Goal: Task Accomplishment & Management: Complete application form

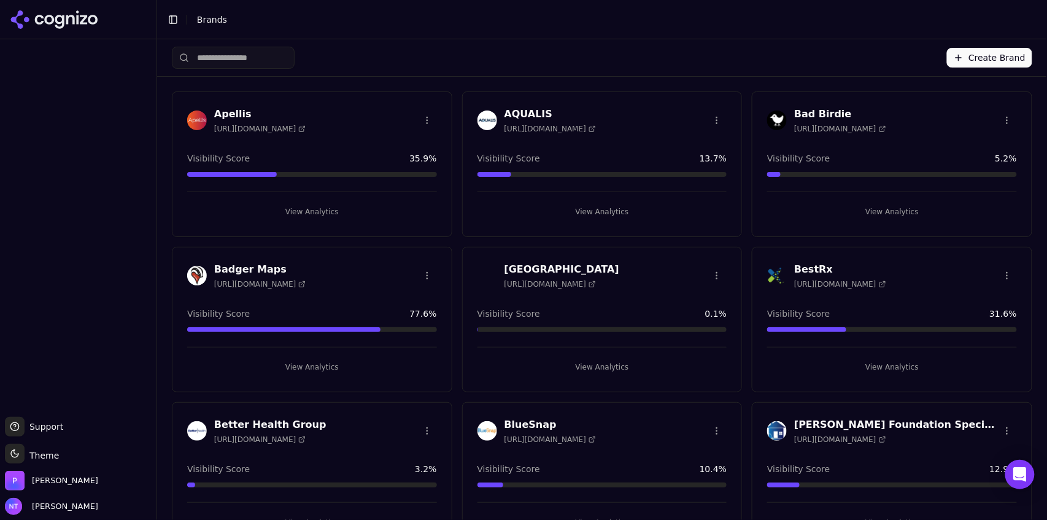
scroll to position [2471, 0]
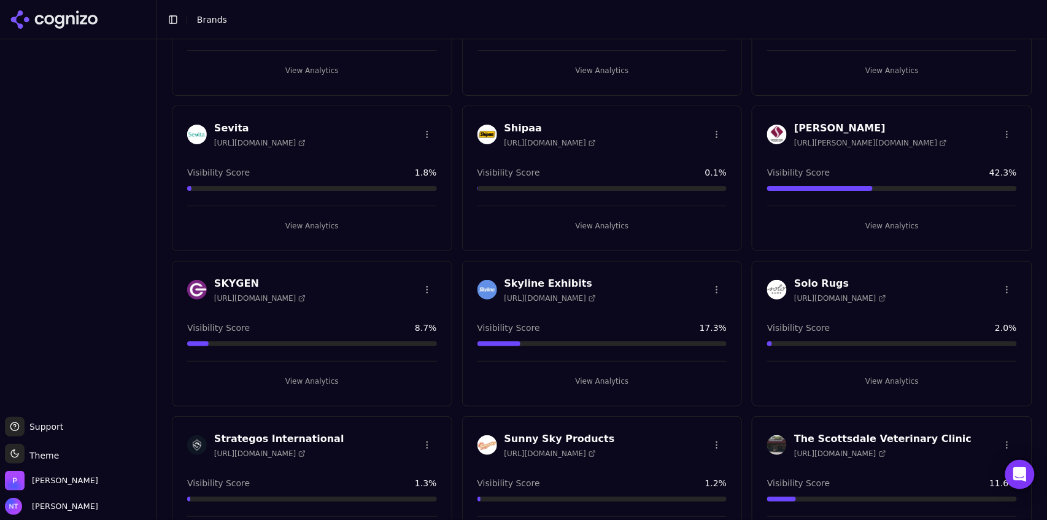
click at [339, 371] on button "View Analytics" at bounding box center [312, 381] width 250 height 20
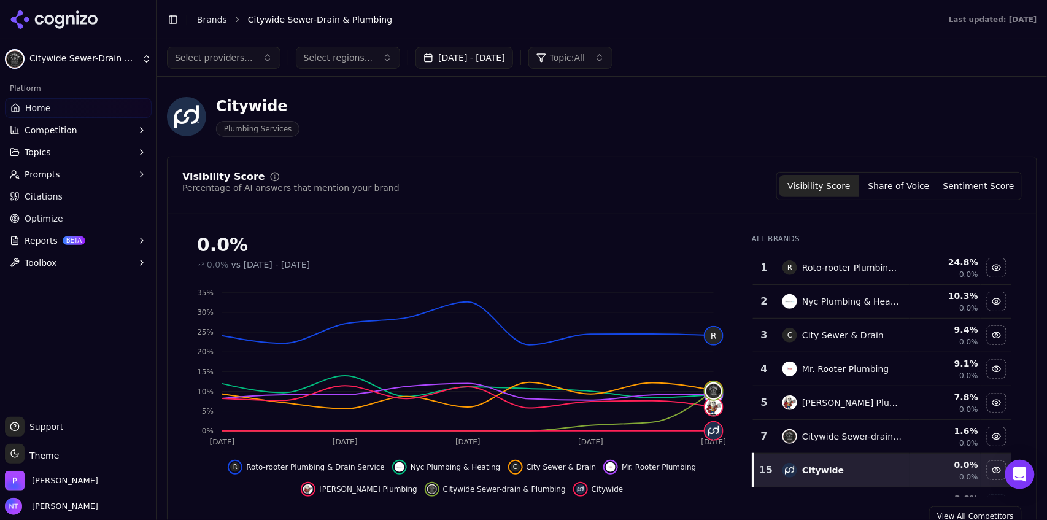
click at [176, 18] on button "Toggle Sidebar" at bounding box center [173, 19] width 17 height 17
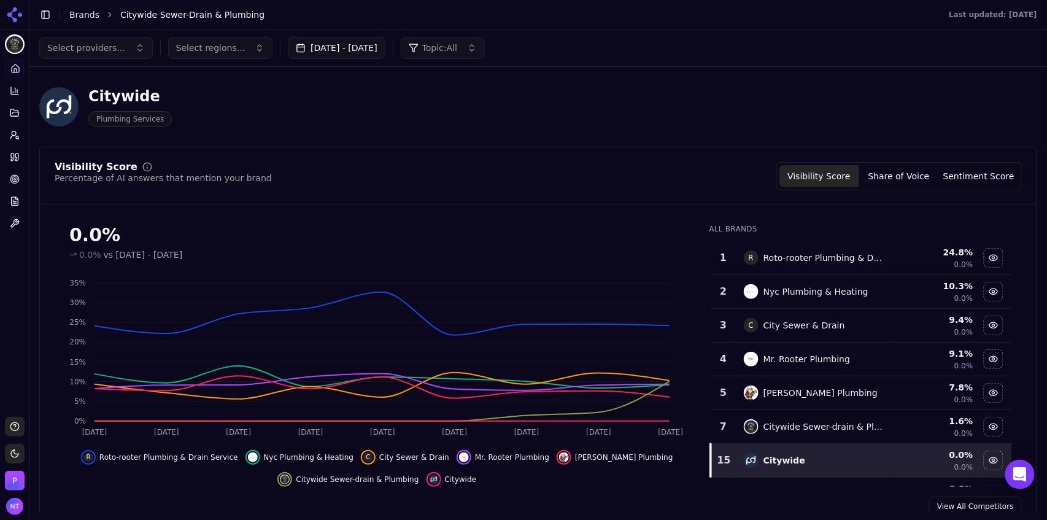
click at [44, 16] on button "Toggle Sidebar" at bounding box center [45, 14] width 17 height 17
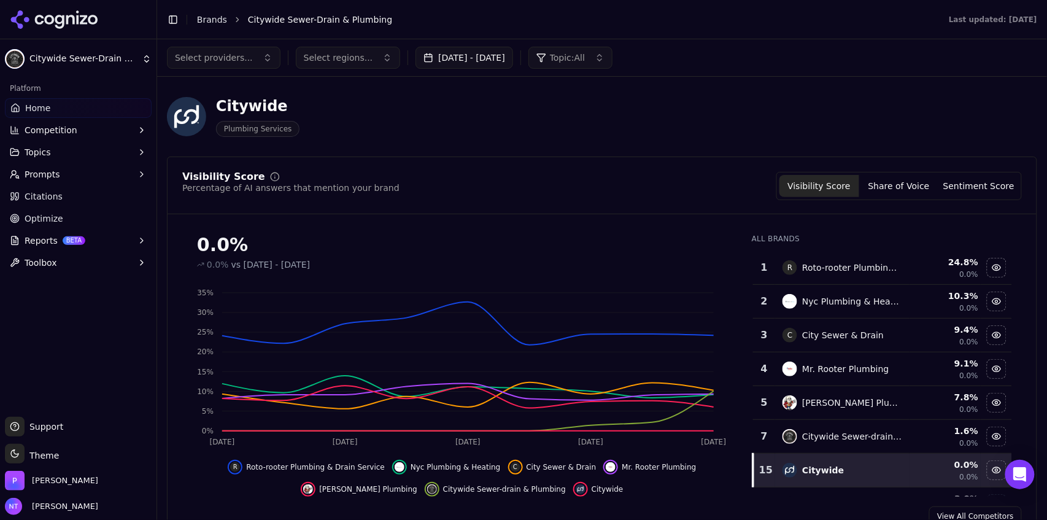
click at [78, 66] on html "Citywide Sewer-Drain & Plumbing Platform Home Competition Topics Prompts Citati…" at bounding box center [523, 260] width 1047 height 520
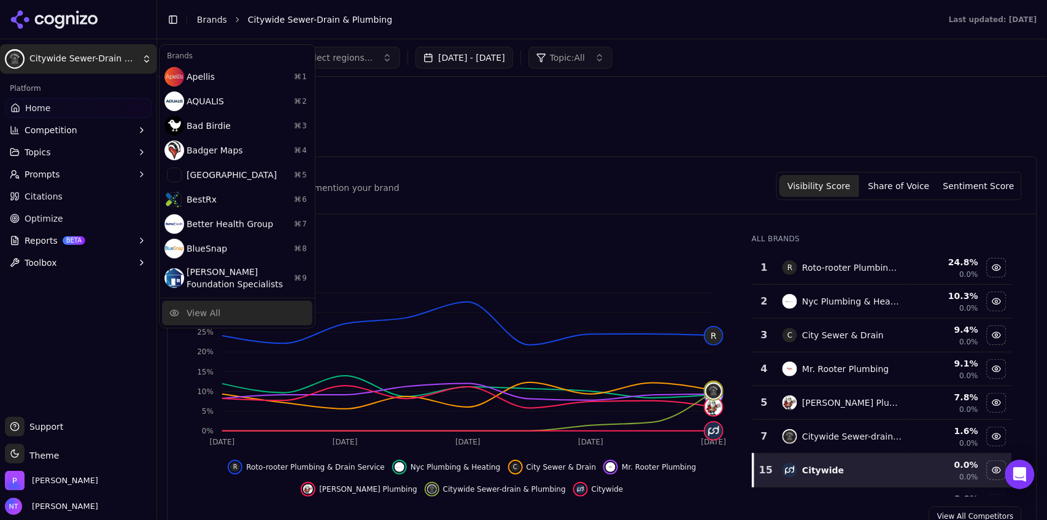
click at [214, 307] on div "View All" at bounding box center [204, 313] width 34 height 12
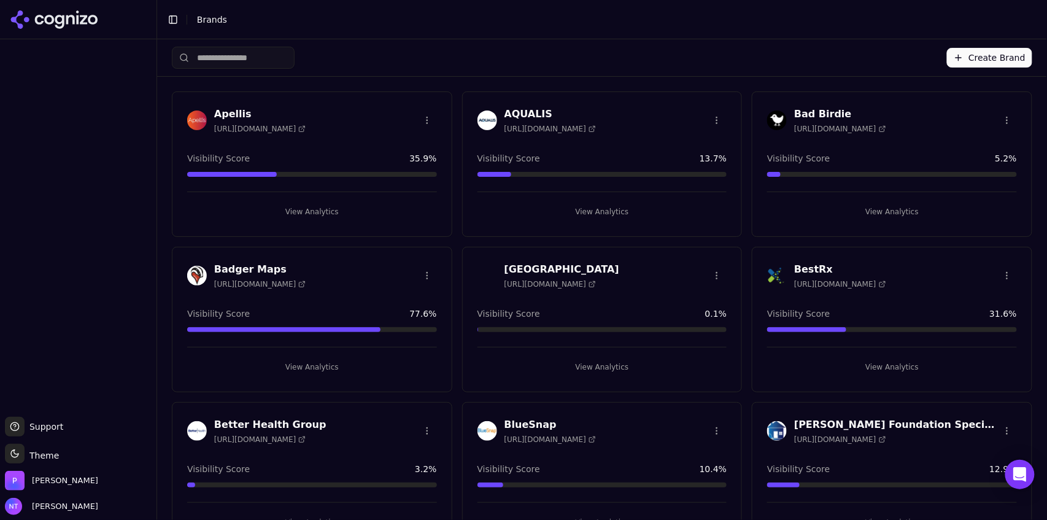
click at [989, 58] on button "Create Brand" at bounding box center [989, 58] width 85 height 20
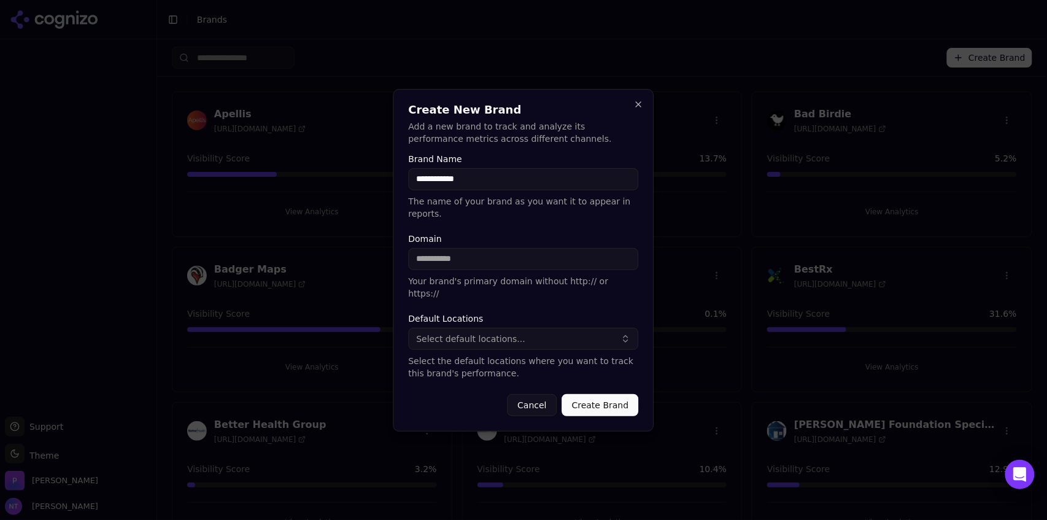
type input "**********"
click at [531, 328] on button "Select default locations..." at bounding box center [524, 339] width 230 height 22
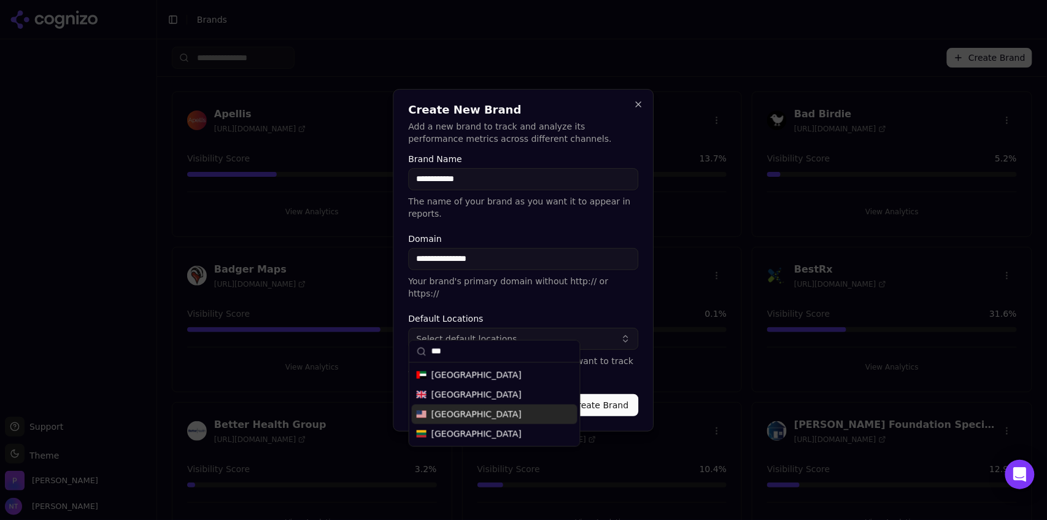
type input "***"
click at [481, 416] on span "United States" at bounding box center [477, 414] width 90 height 12
click at [623, 394] on button "Create Brand" at bounding box center [600, 405] width 77 height 22
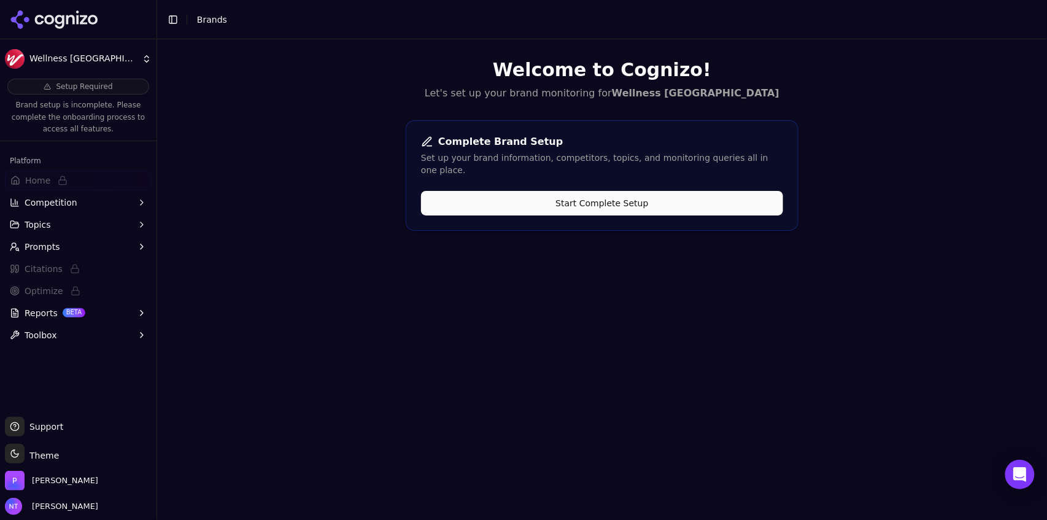
click at [595, 178] on div "Complete Brand Setup Set up your brand information, competitors, topics, and mo…" at bounding box center [602, 175] width 393 height 110
click at [594, 191] on button "Start Complete Setup" at bounding box center [602, 203] width 362 height 25
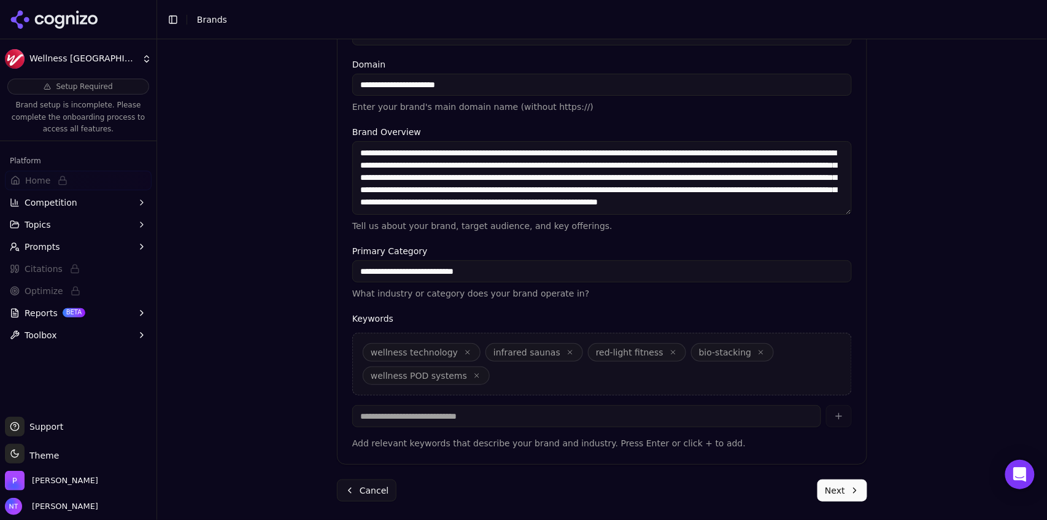
click at [840, 490] on button "Next" at bounding box center [843, 490] width 50 height 22
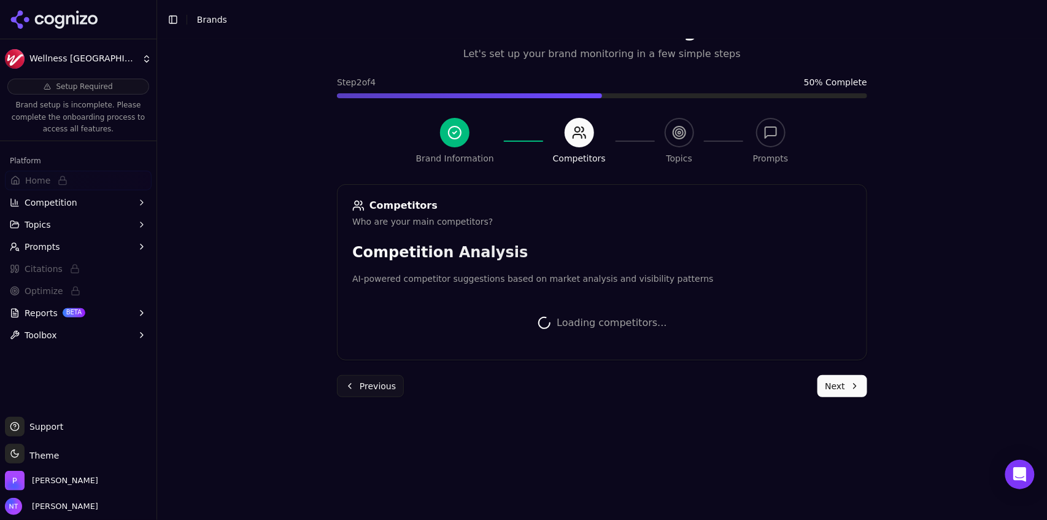
scroll to position [269, 0]
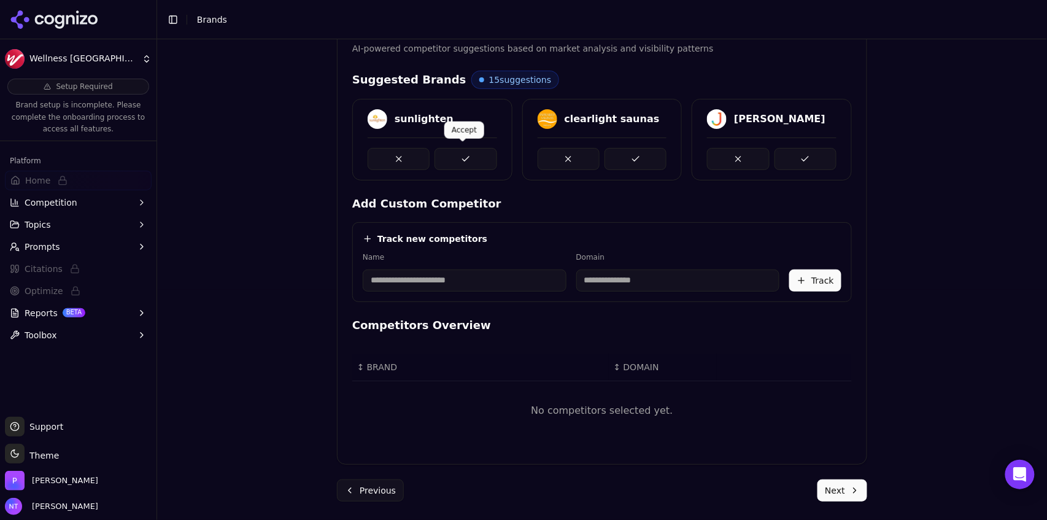
click at [440, 153] on button at bounding box center [466, 159] width 62 height 22
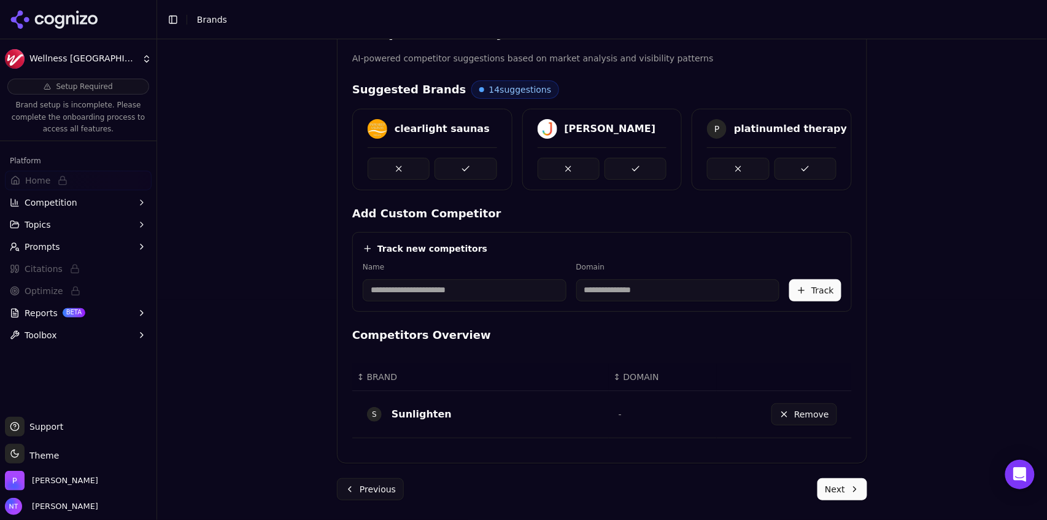
click at [440, 153] on div at bounding box center [433, 163] width 130 height 33
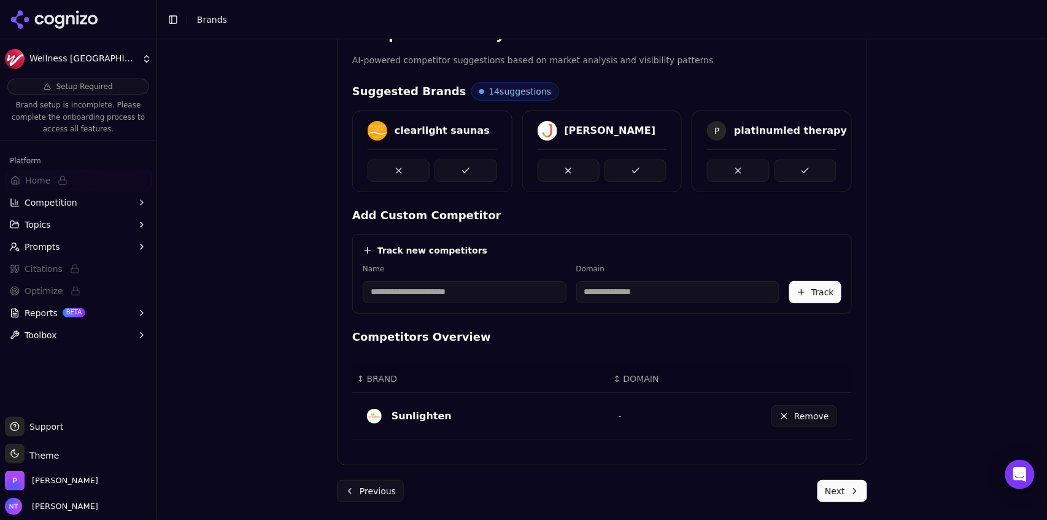
click at [448, 168] on button at bounding box center [466, 171] width 62 height 22
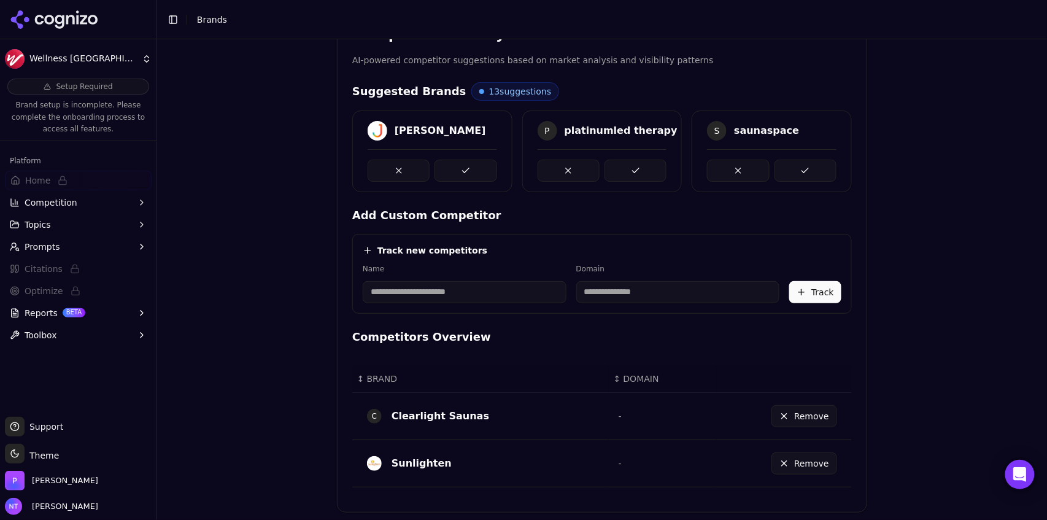
click at [448, 168] on button at bounding box center [466, 171] width 62 height 22
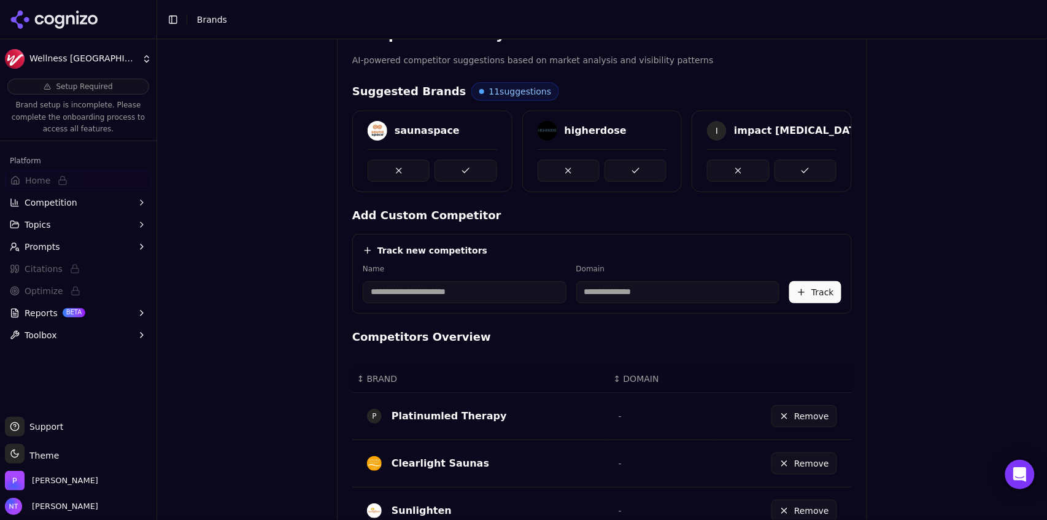
click at [448, 168] on button at bounding box center [466, 171] width 62 height 22
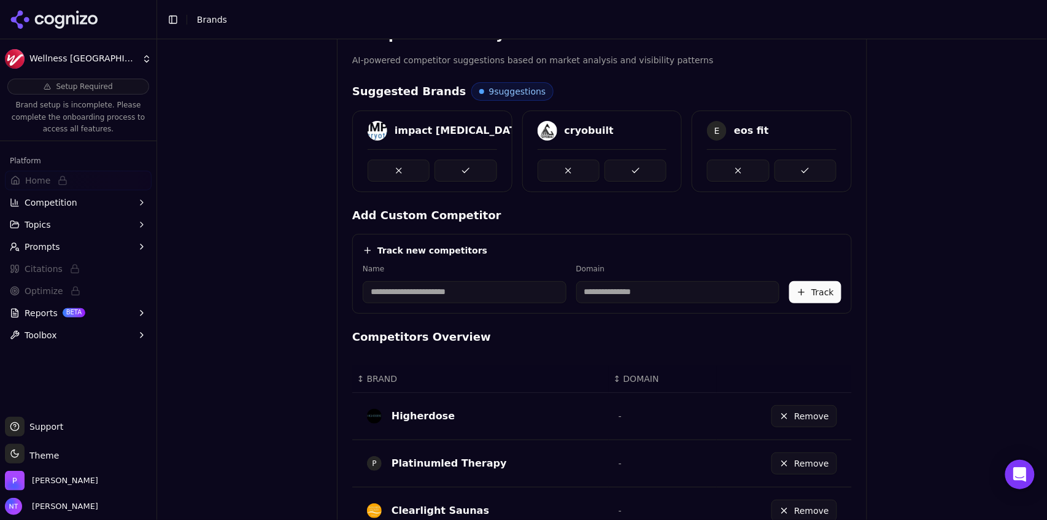
click at [448, 168] on button at bounding box center [466, 171] width 62 height 22
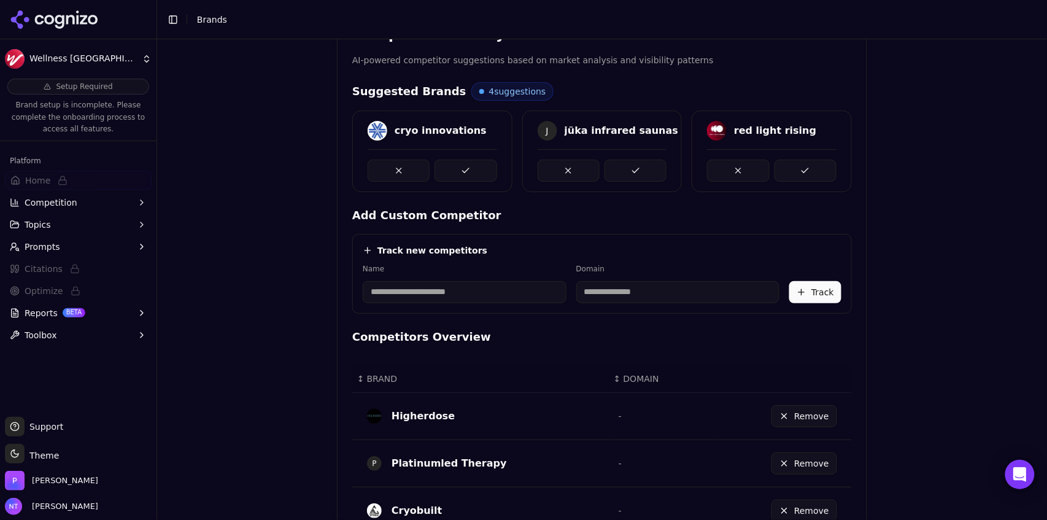
click at [448, 168] on button at bounding box center [466, 171] width 62 height 22
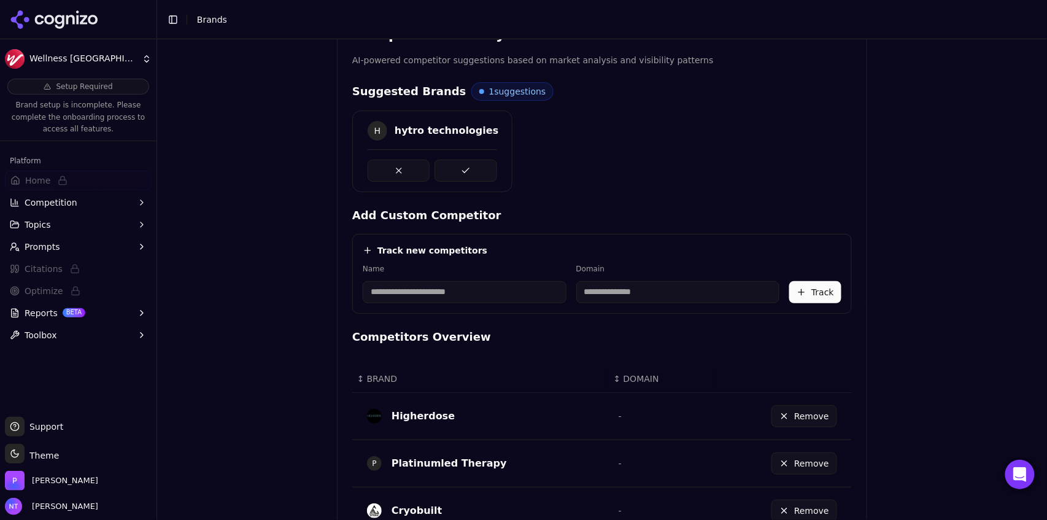
click at [448, 168] on button at bounding box center [466, 171] width 62 height 22
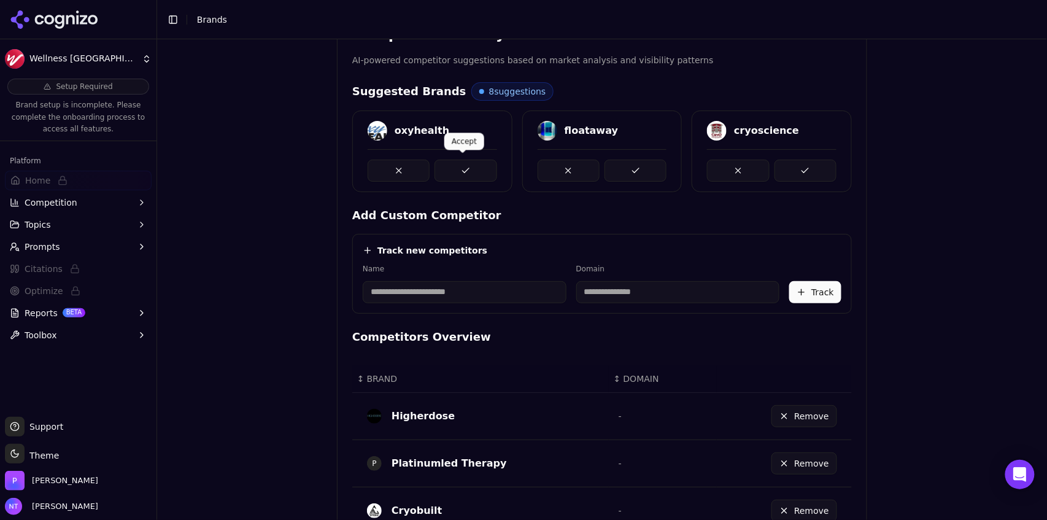
click at [465, 170] on button at bounding box center [466, 171] width 62 height 22
click at [634, 168] on button at bounding box center [636, 171] width 62 height 22
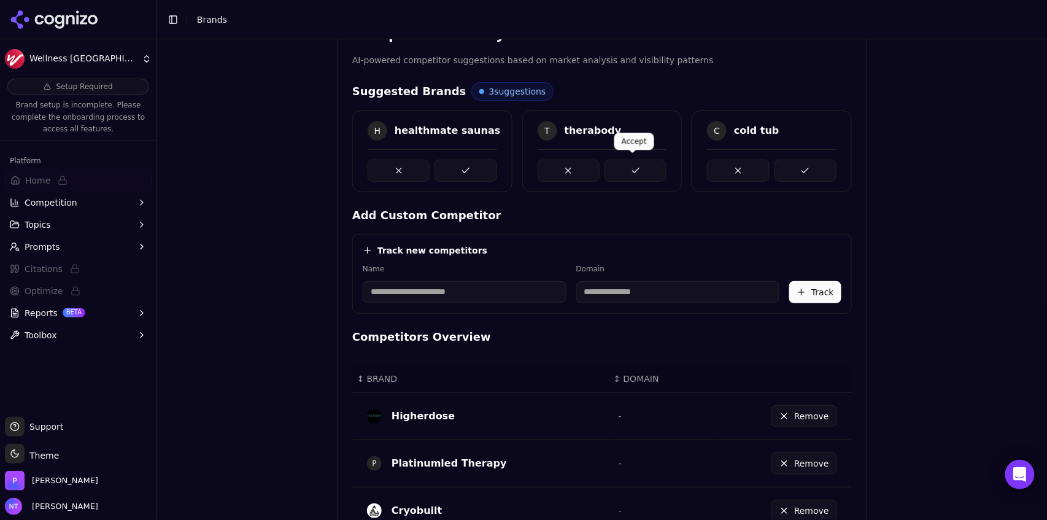
click at [643, 168] on button at bounding box center [636, 171] width 62 height 22
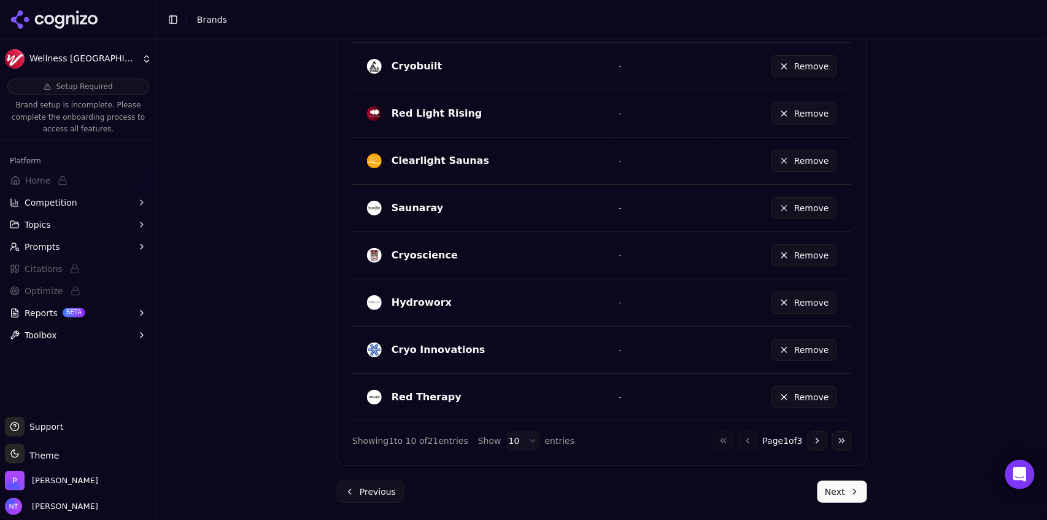
click at [850, 495] on button "Next" at bounding box center [843, 492] width 50 height 22
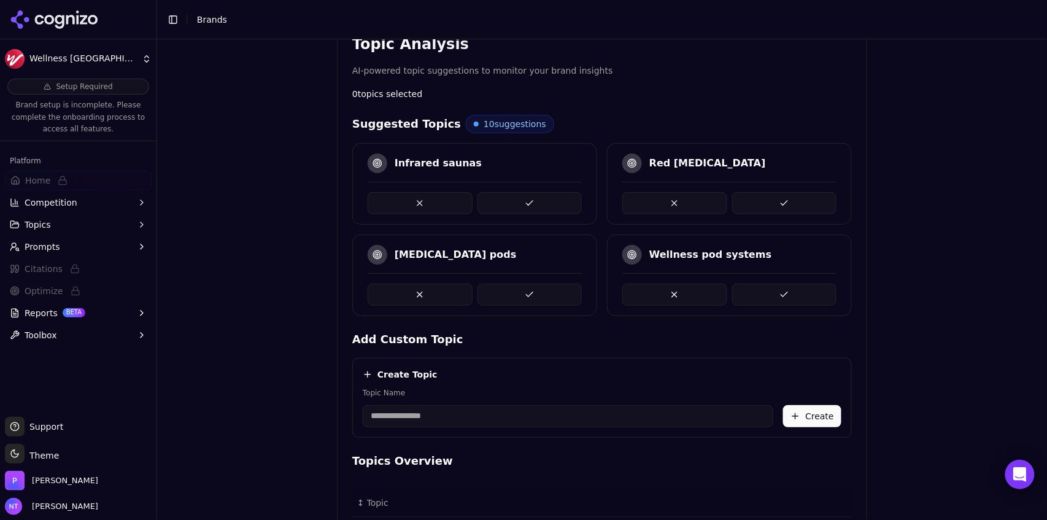
scroll to position [236, 0]
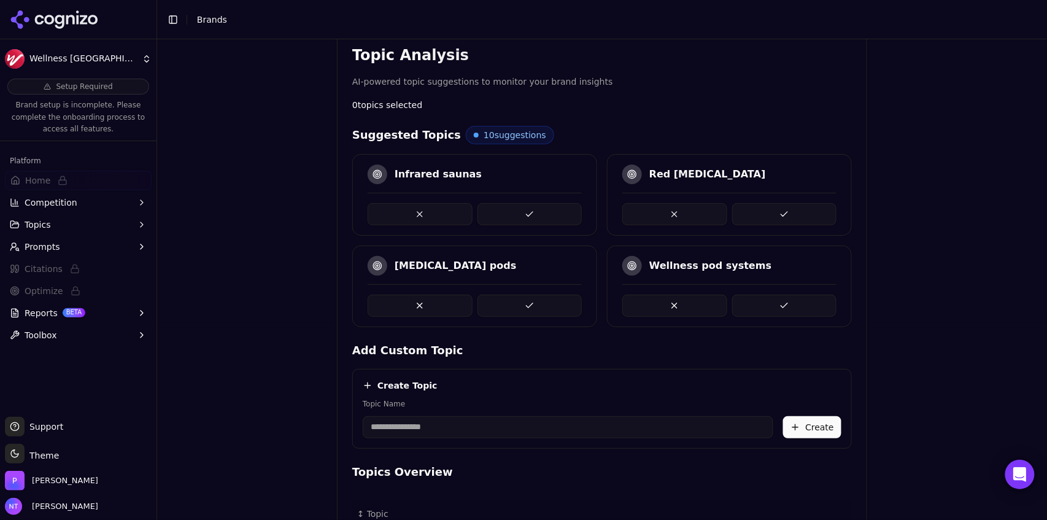
click at [766, 215] on button at bounding box center [784, 214] width 105 height 22
click at [770, 212] on button at bounding box center [784, 214] width 105 height 22
click at [511, 214] on button at bounding box center [530, 214] width 105 height 22
click at [525, 309] on button at bounding box center [530, 306] width 105 height 22
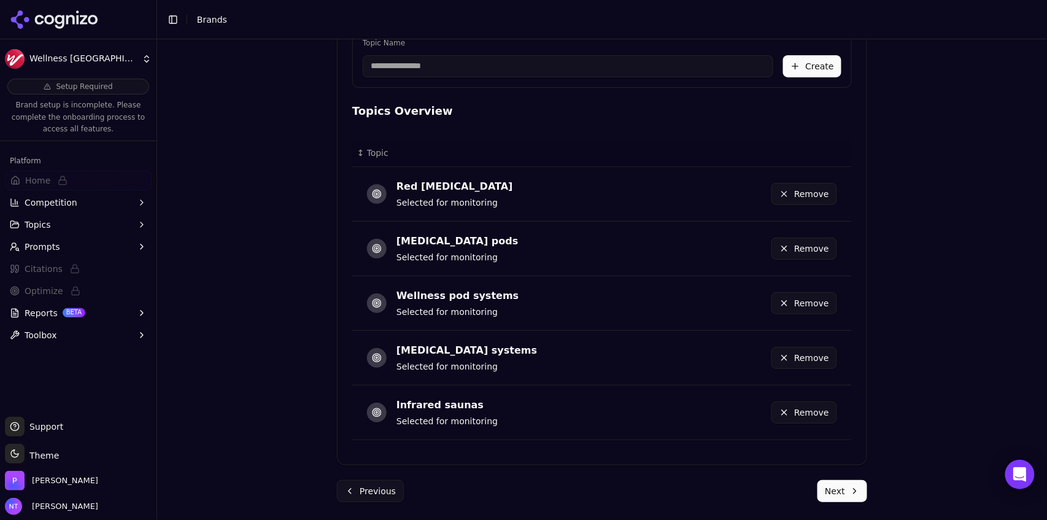
click at [835, 497] on button "Next" at bounding box center [843, 491] width 50 height 22
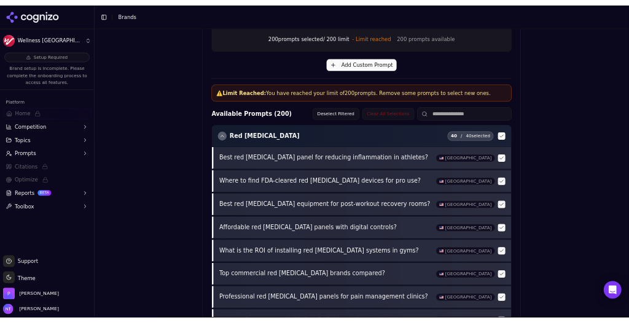
scroll to position [510, 0]
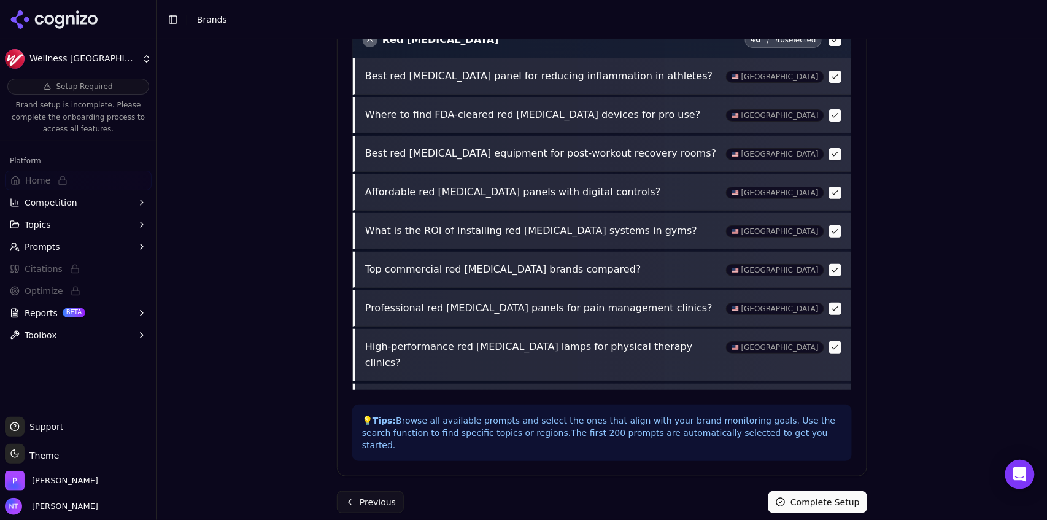
click at [840, 494] on button "Complete Setup" at bounding box center [818, 502] width 99 height 22
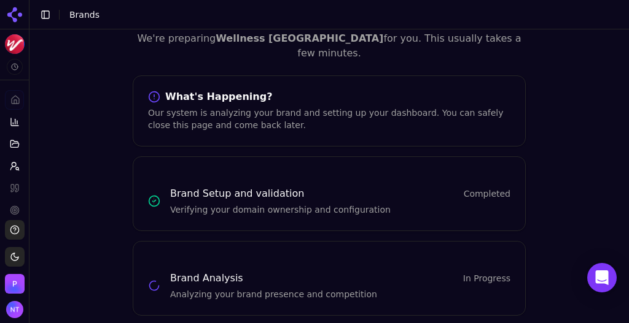
scroll to position [0, 0]
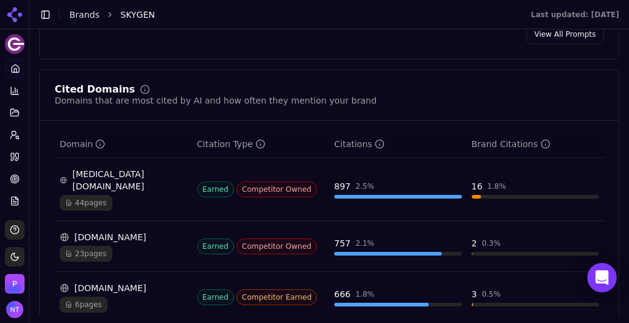
scroll to position [1350, 0]
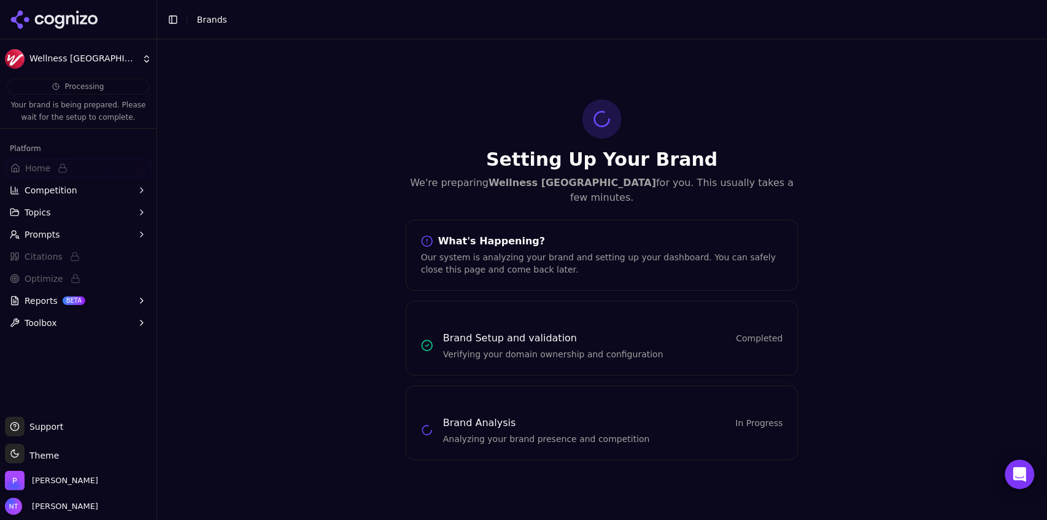
click at [177, 18] on button "Toggle Sidebar" at bounding box center [173, 19] width 17 height 17
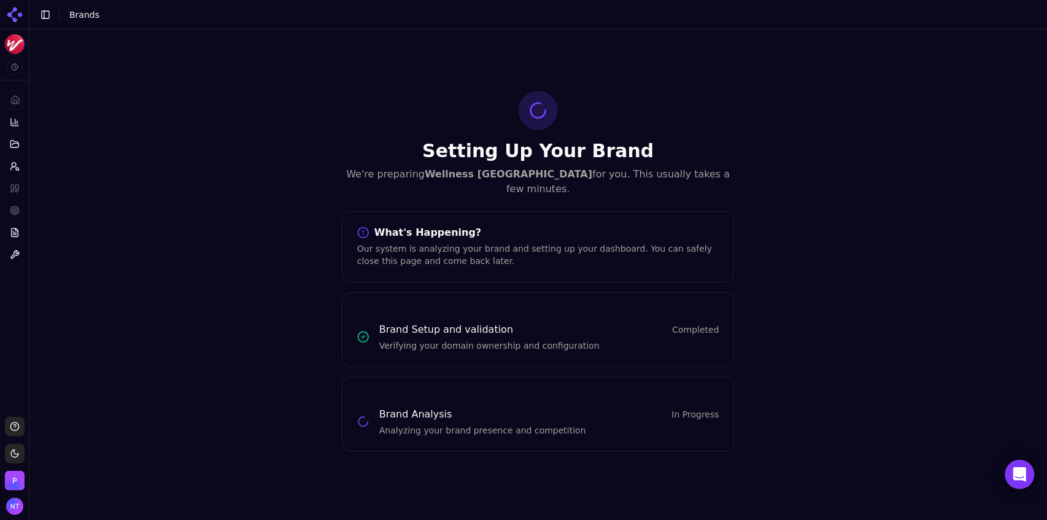
click at [48, 12] on button "Toggle Sidebar" at bounding box center [45, 14] width 17 height 17
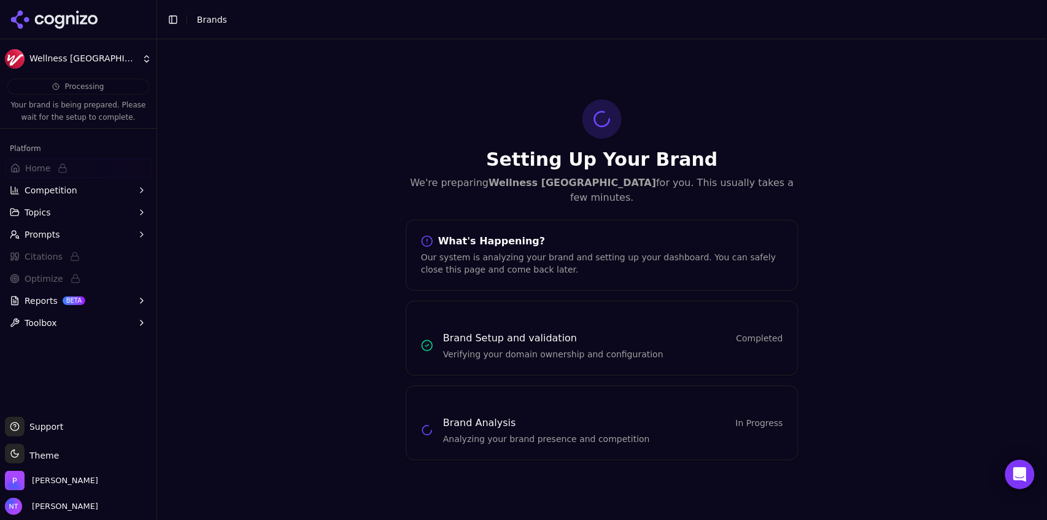
click at [59, 61] on html "Wellness USA Processing Your brand is being prepared. Please wait for the setup…" at bounding box center [523, 260] width 1047 height 520
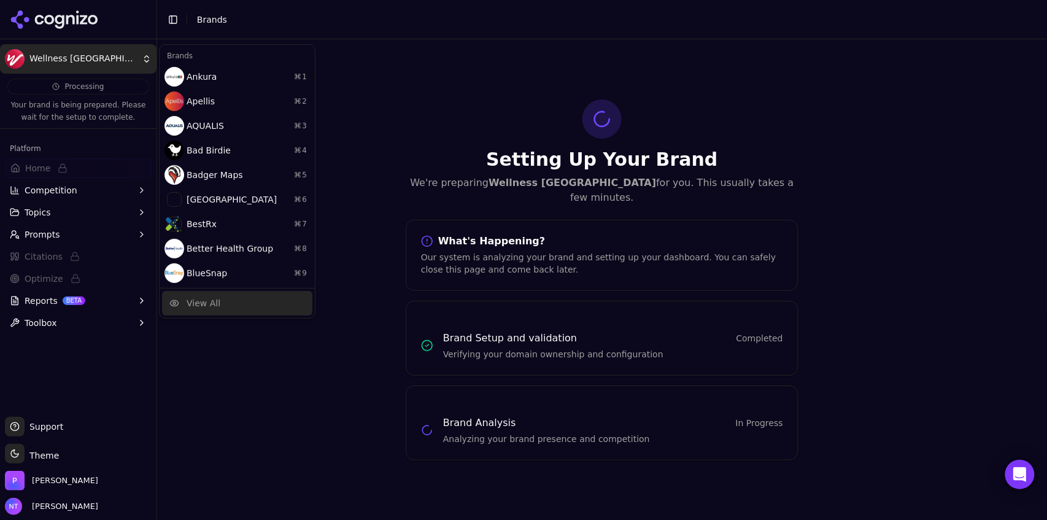
click at [209, 307] on div "View All" at bounding box center [204, 303] width 34 height 12
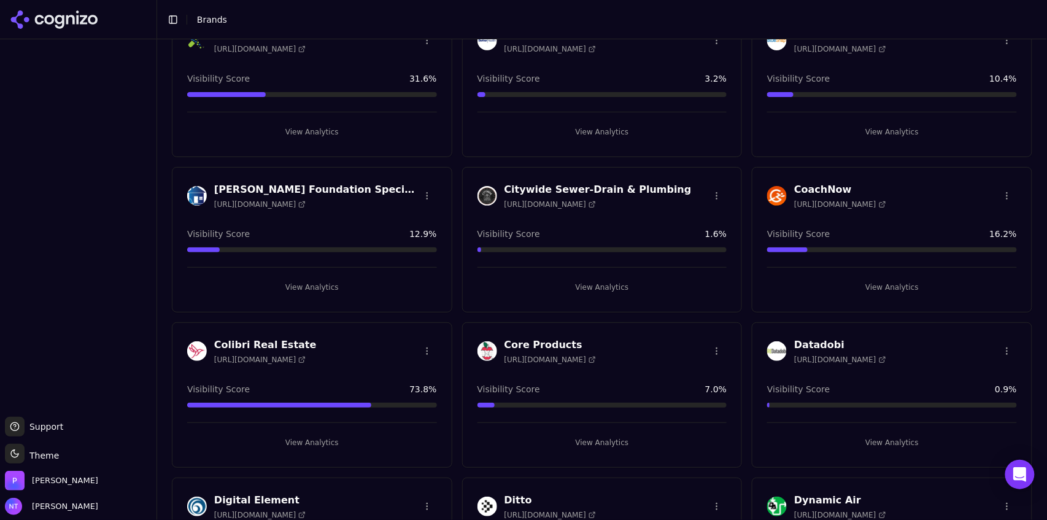
scroll to position [406, 0]
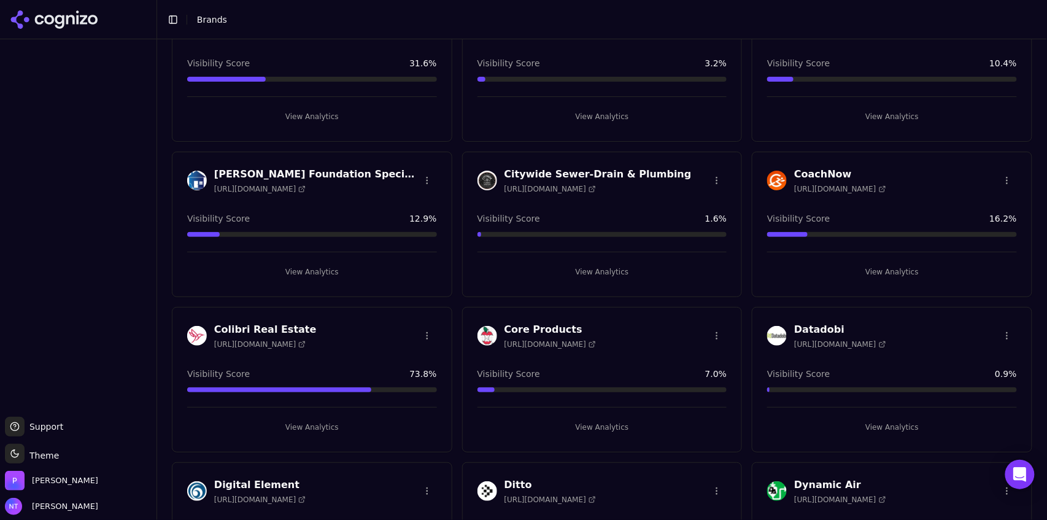
click at [602, 268] on button "View Analytics" at bounding box center [603, 272] width 250 height 20
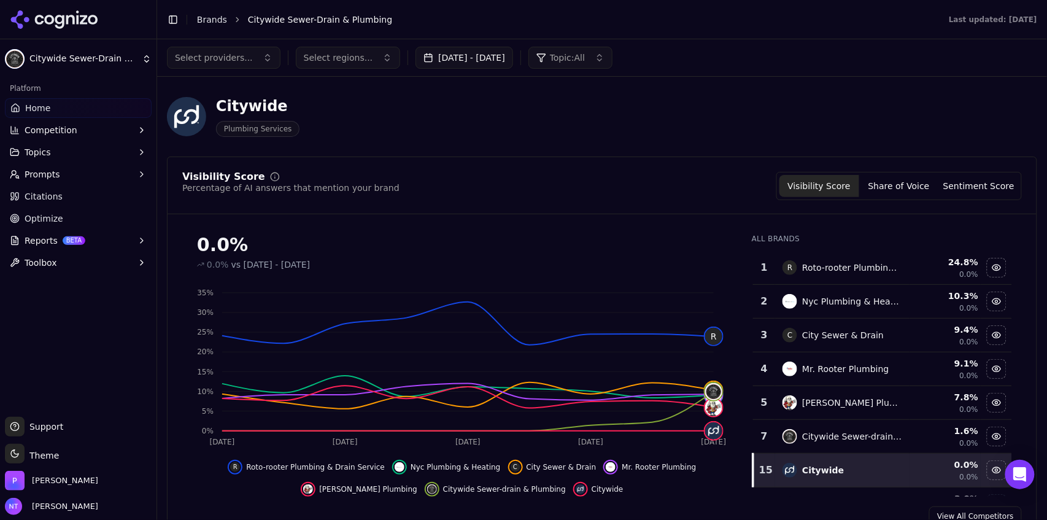
click at [628, 323] on div "Citywide Sewer-drain & Plumbing" at bounding box center [851, 436] width 99 height 12
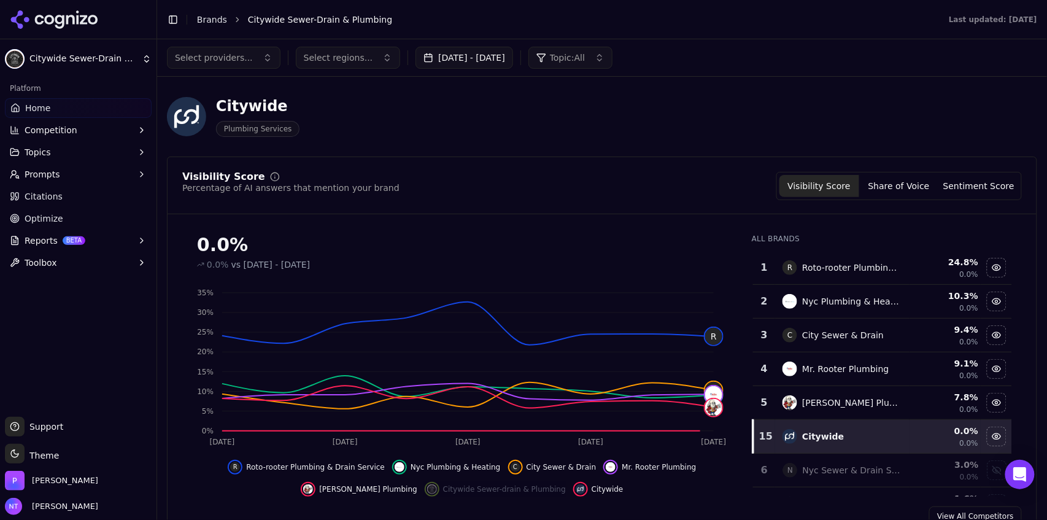
click at [628, 323] on div "Citywide" at bounding box center [842, 436] width 119 height 15
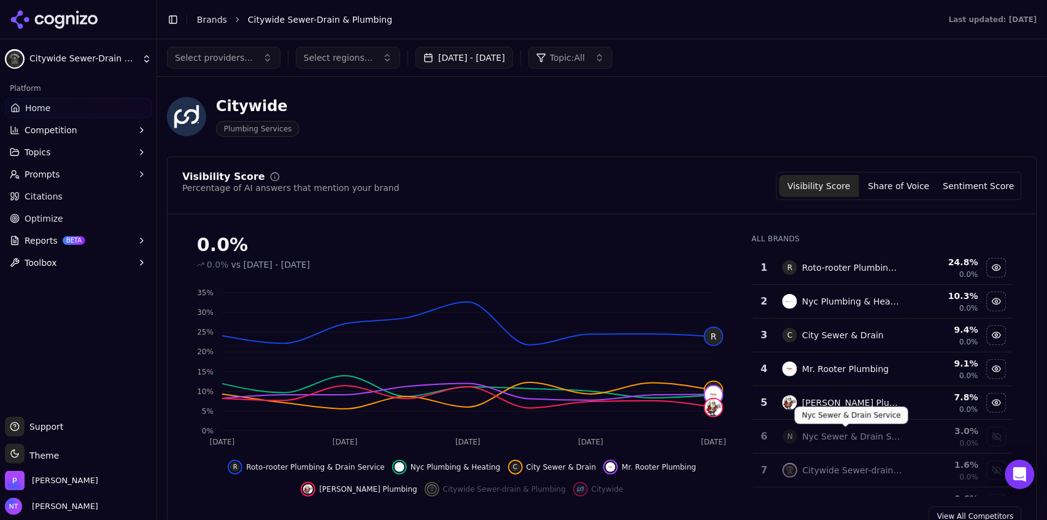
click at [628, 323] on div "Nyc Sewer & Drain Service" at bounding box center [851, 436] width 99 height 12
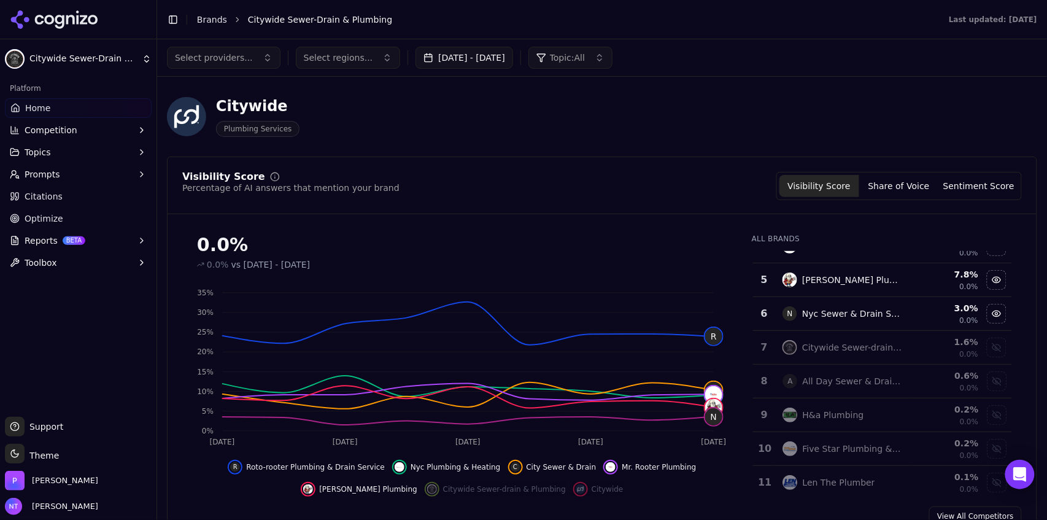
scroll to position [131, 0]
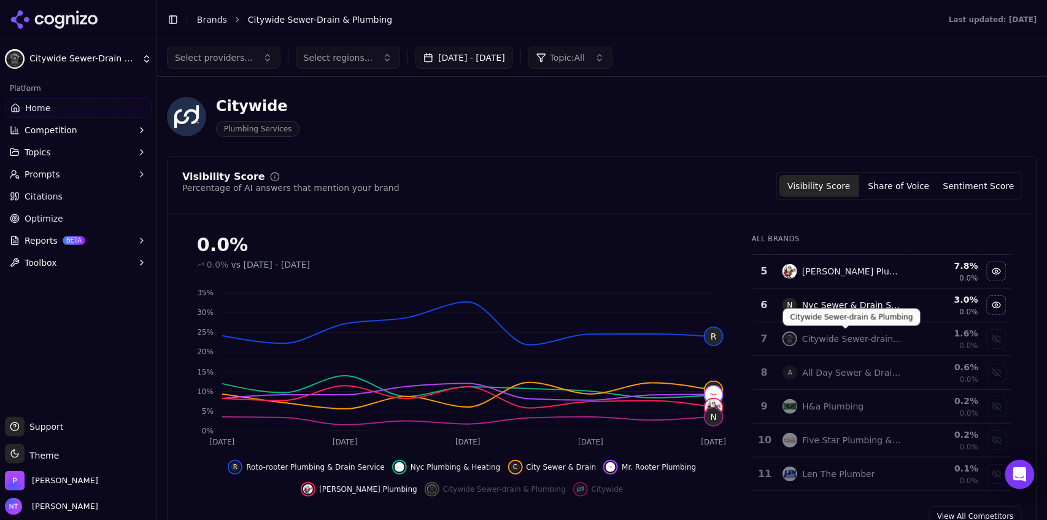
click at [628, 323] on div "Citywide Sewer-drain & Plumbing" at bounding box center [851, 339] width 99 height 12
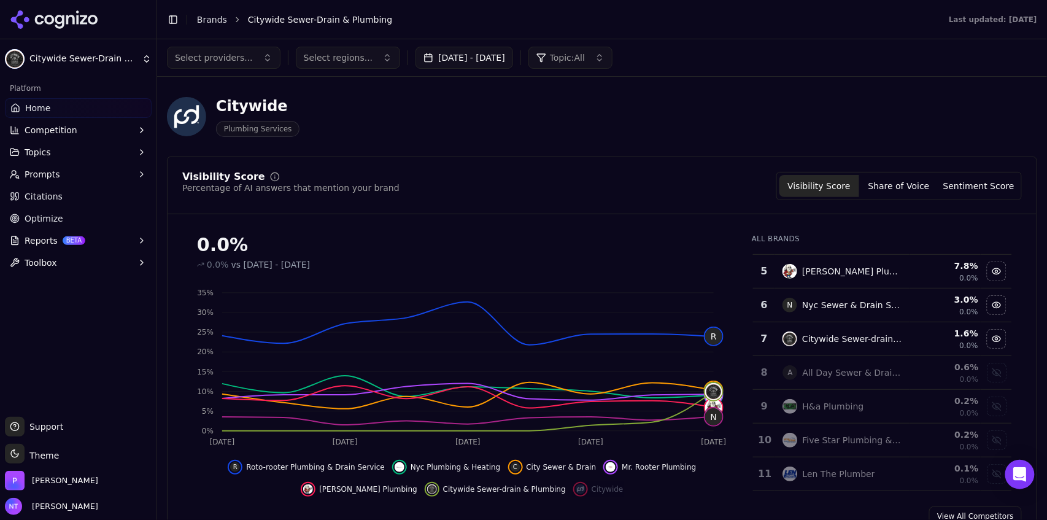
scroll to position [161, 0]
